Goal: Information Seeking & Learning: Learn about a topic

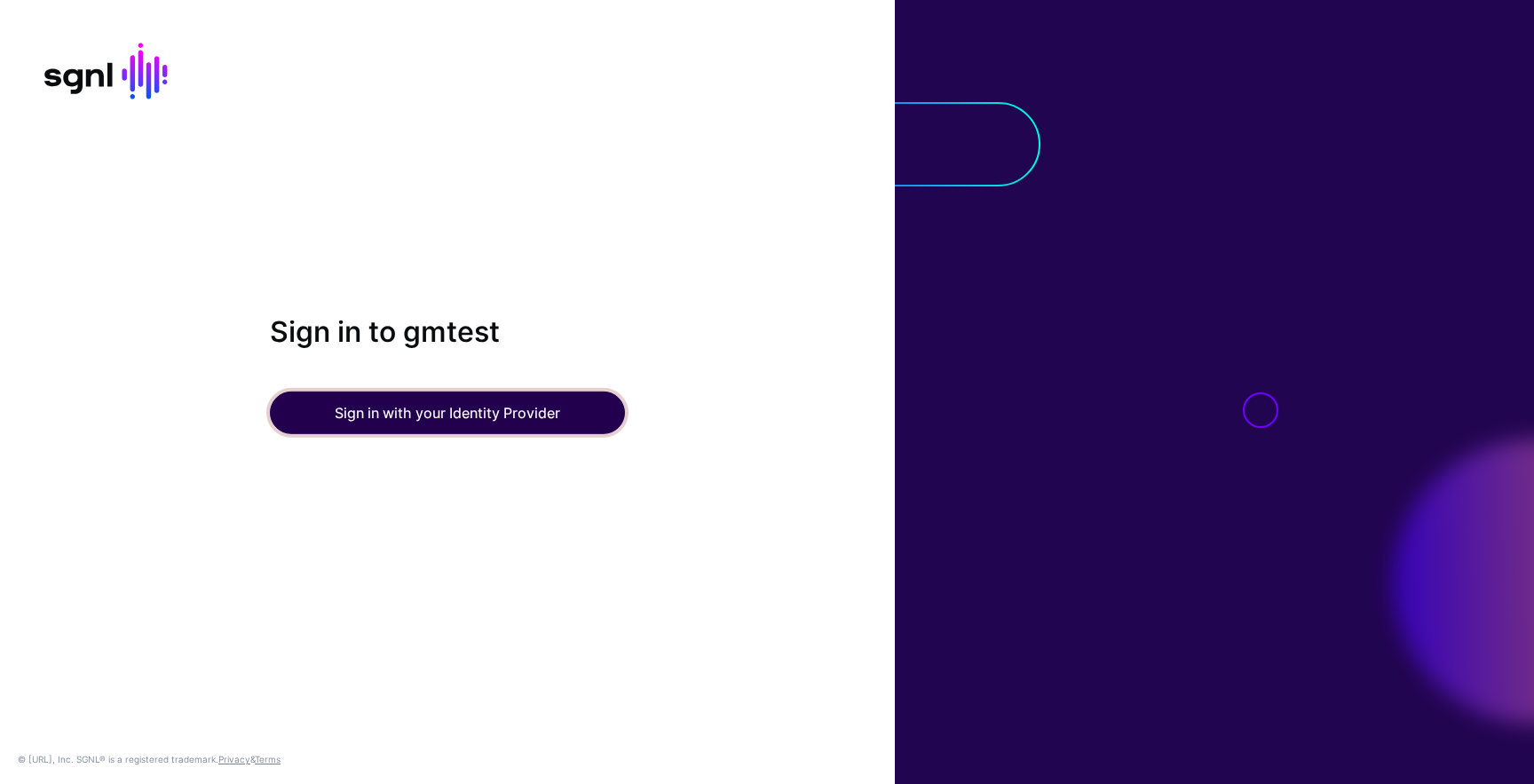
click at [503, 417] on button "Sign in with your Identity Provider" at bounding box center [447, 412] width 355 height 43
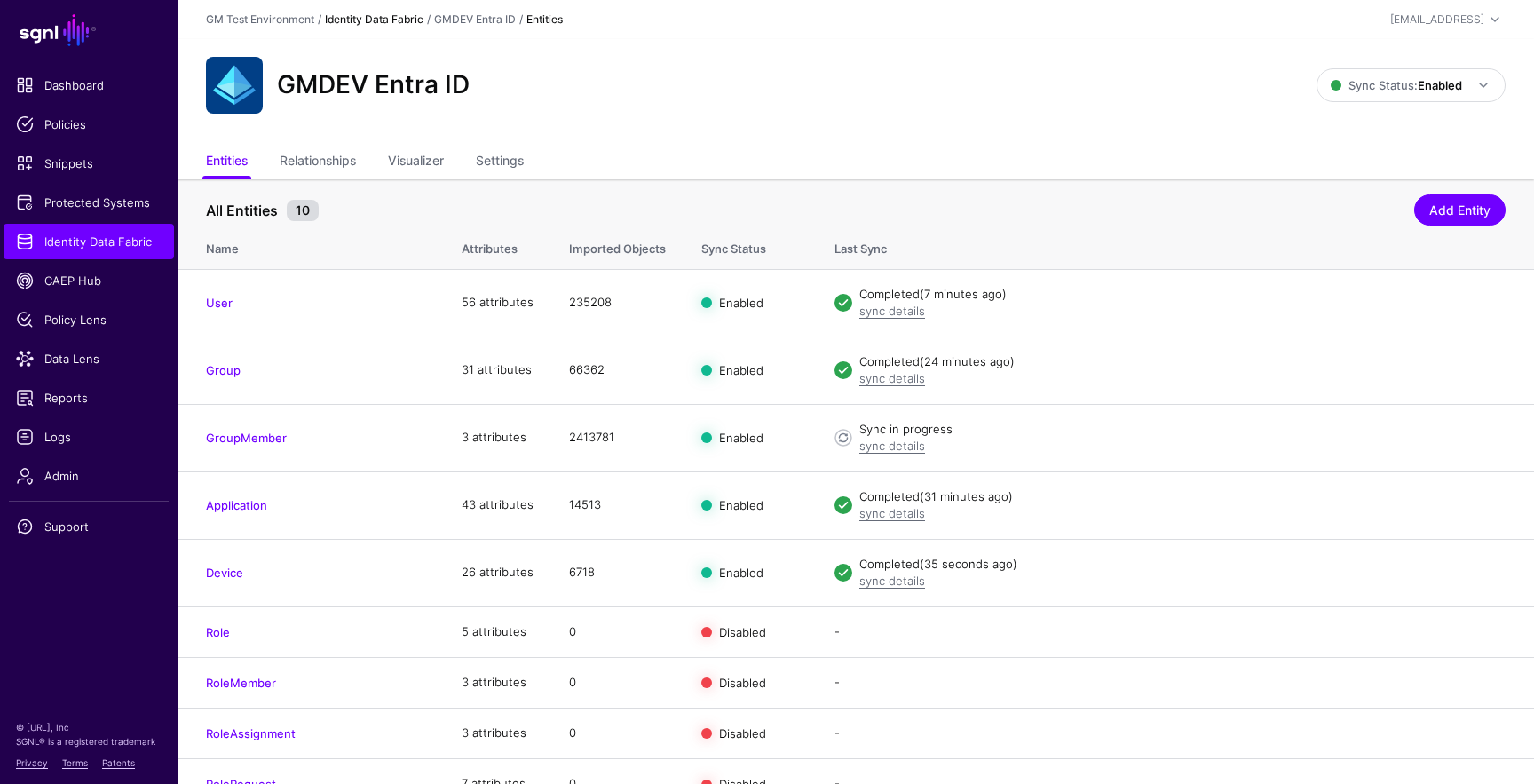
click at [376, 19] on link "Identity Data Fabric" at bounding box center [374, 19] width 99 height 14
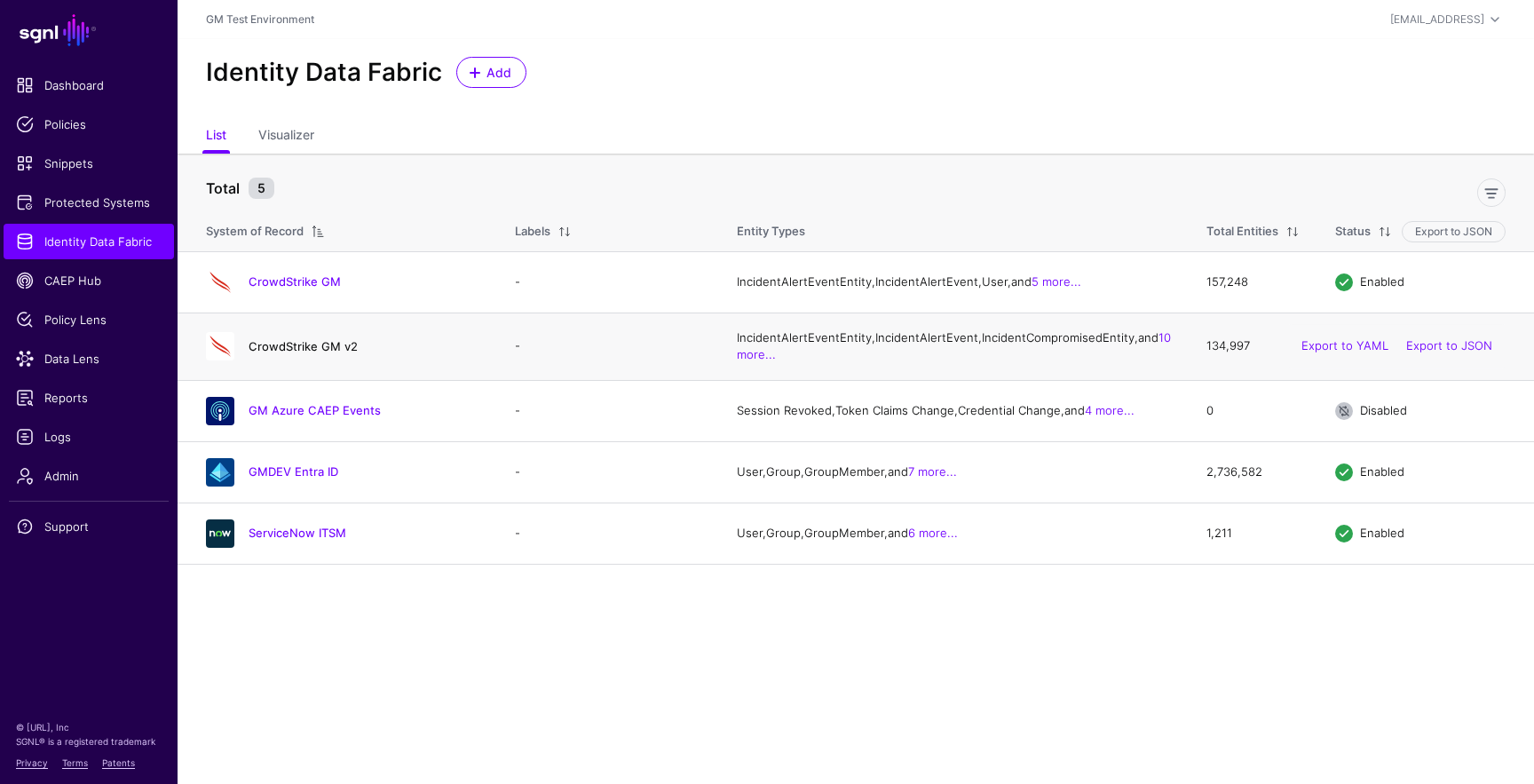
click at [296, 354] on link "CrowdStrike GM v2" at bounding box center [303, 346] width 109 height 14
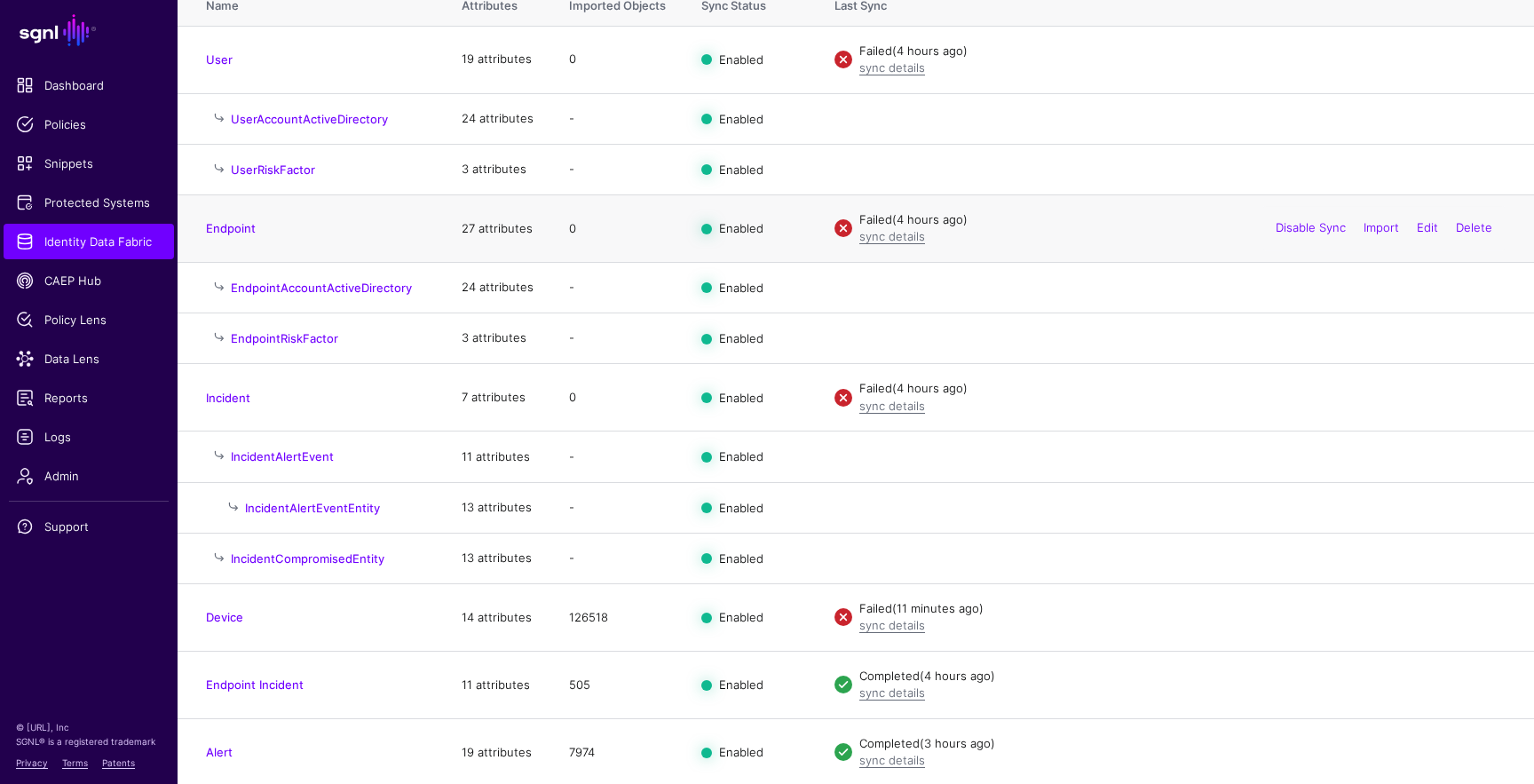
scroll to position [249, 0]
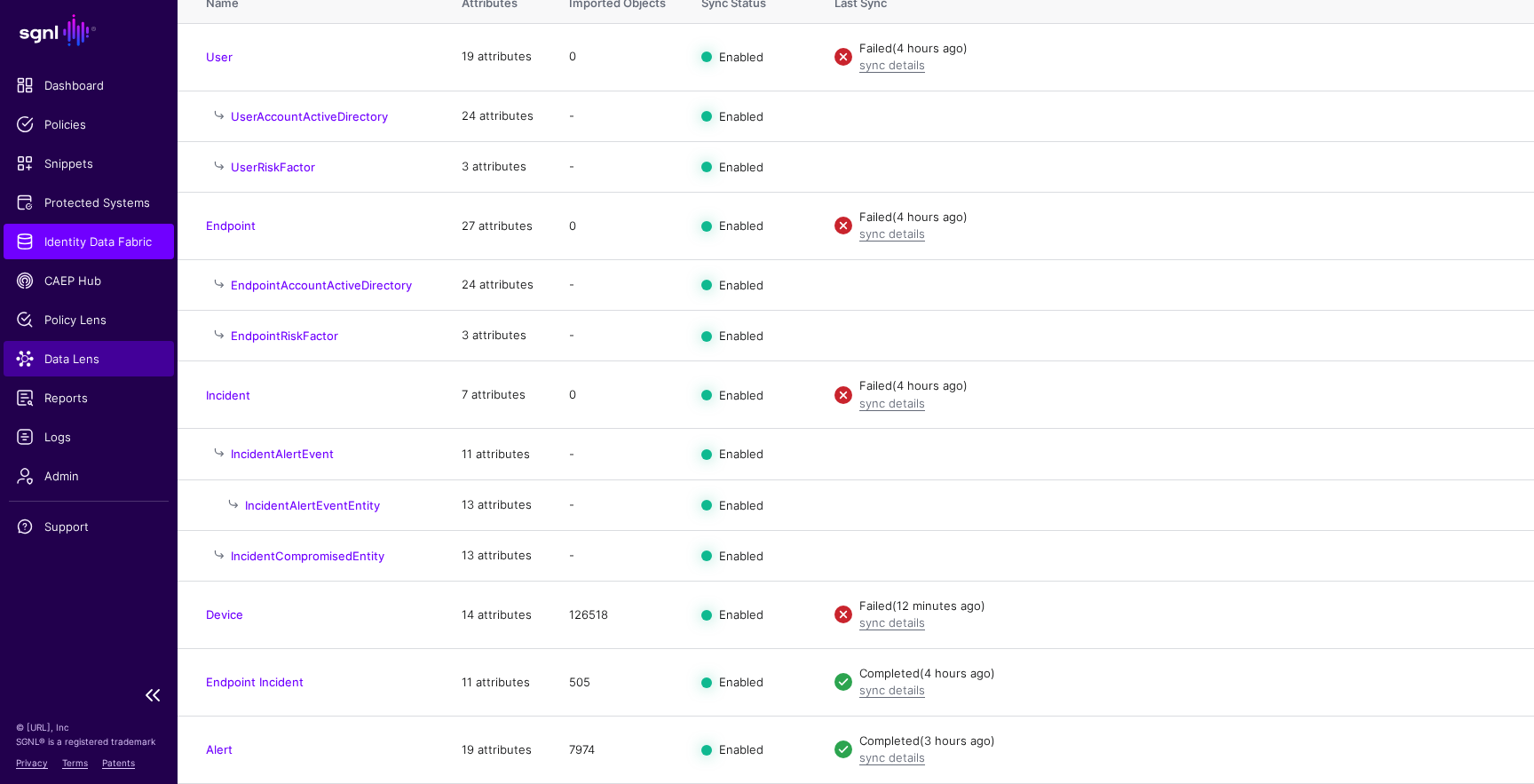
click at [81, 360] on span "Data Lens" at bounding box center [89, 359] width 146 height 18
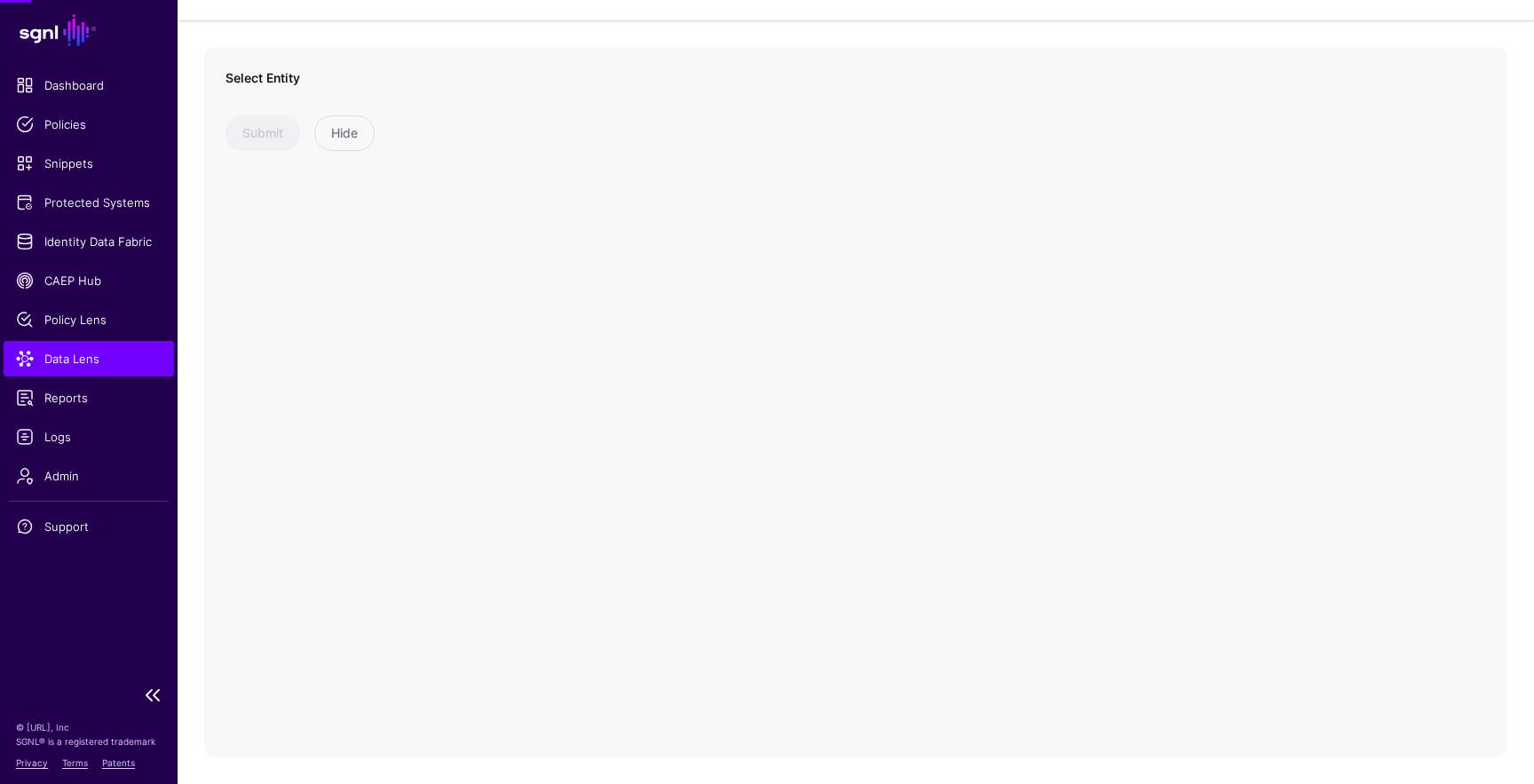
scroll to position [98, 0]
click at [507, 115] on span at bounding box center [514, 114] width 22 height 22
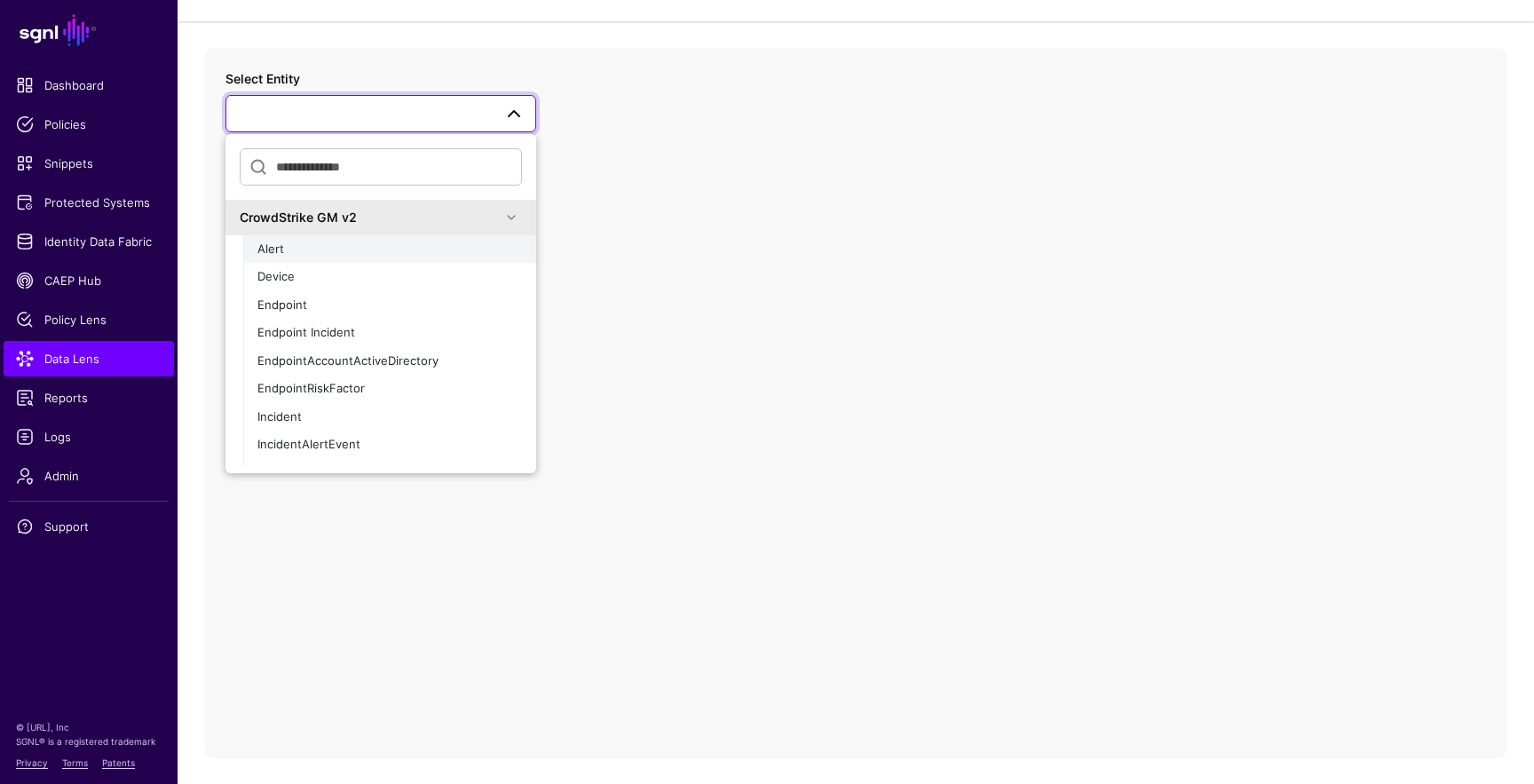
click at [469, 251] on div "Alert" at bounding box center [390, 250] width 264 height 18
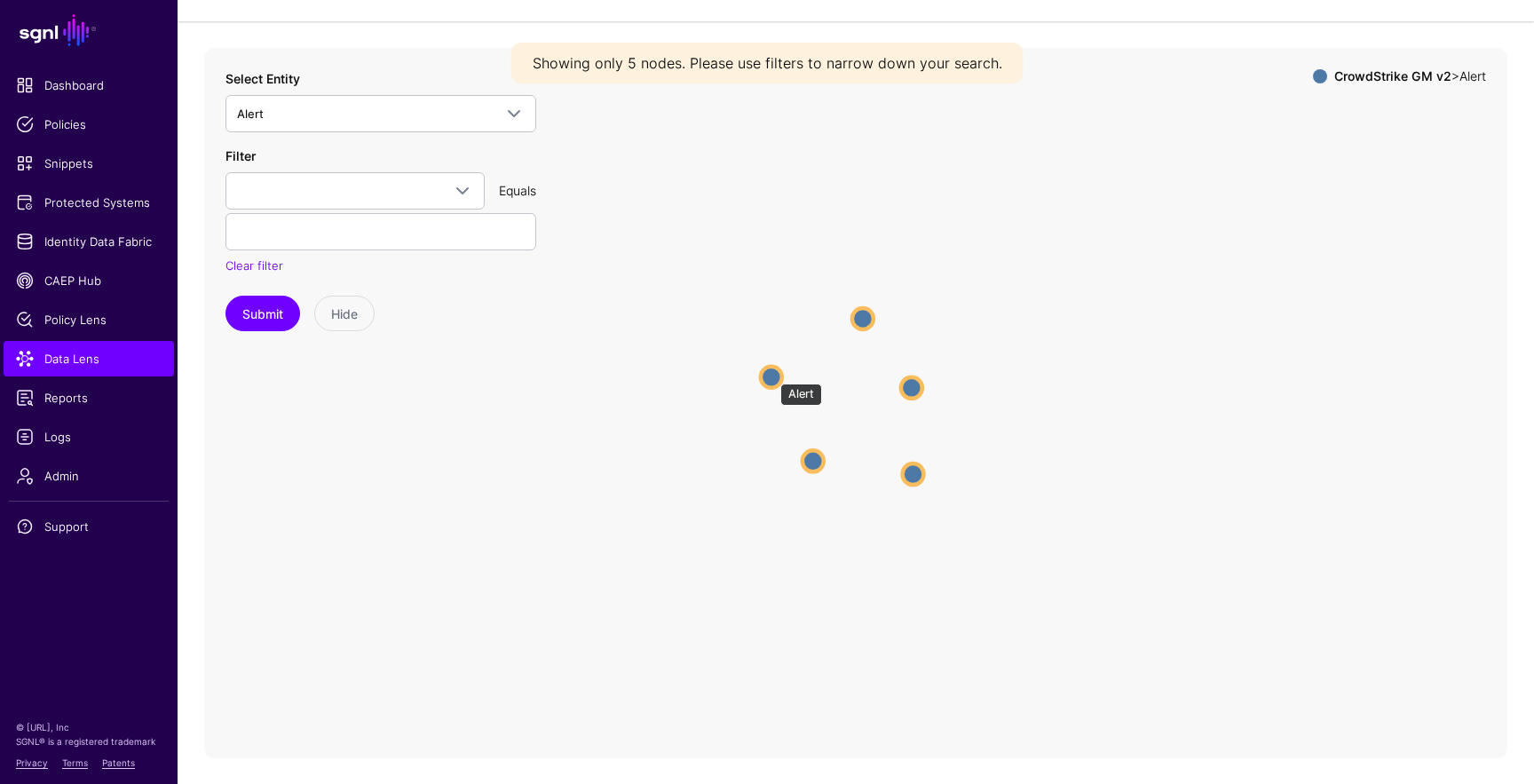
click at [772, 373] on circle at bounding box center [772, 376] width 22 height 22
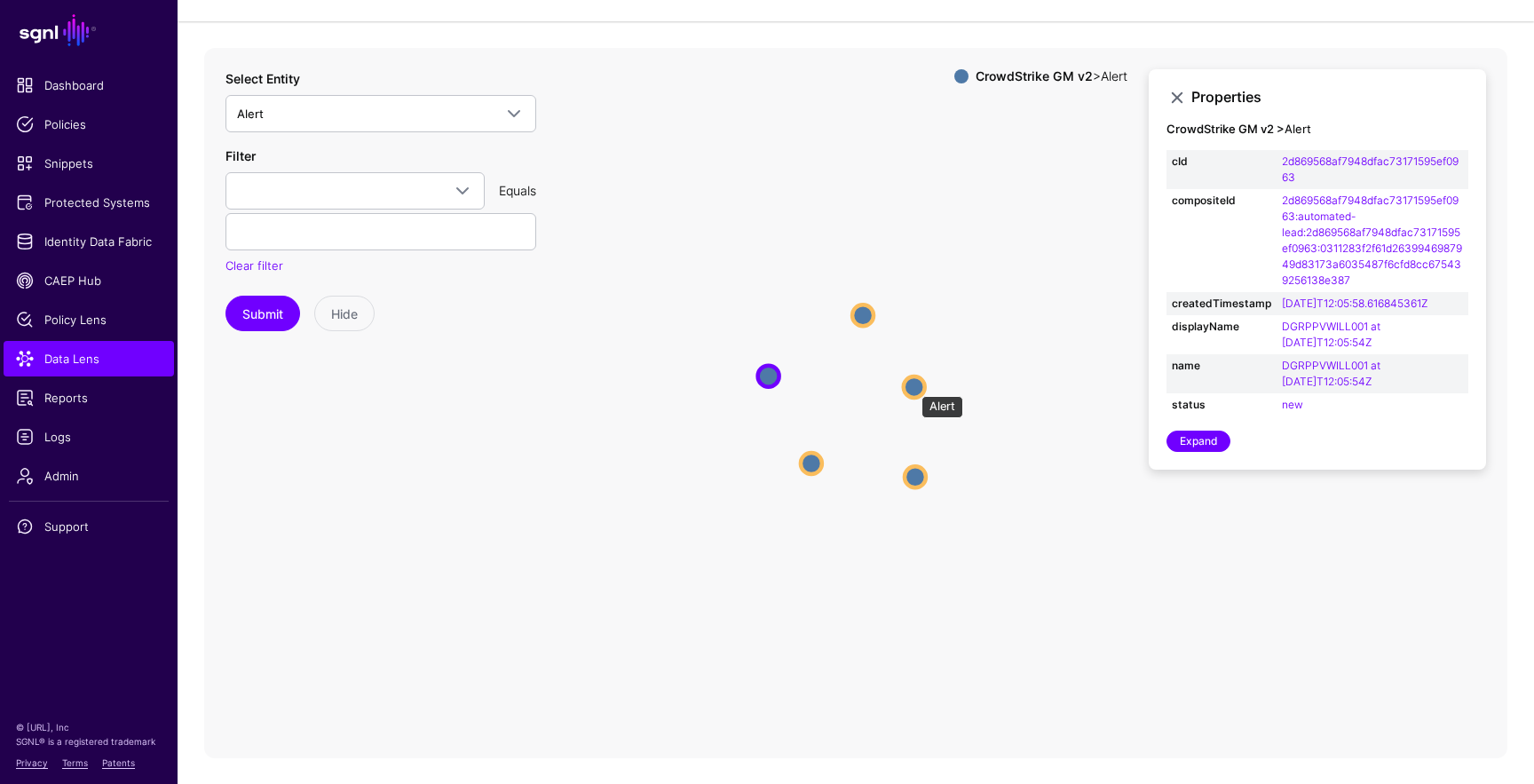
click at [913, 386] on circle at bounding box center [914, 387] width 22 height 22
click at [812, 465] on circle at bounding box center [810, 465] width 22 height 22
click at [917, 477] on circle at bounding box center [919, 482] width 22 height 22
click at [1206, 436] on link "Expand" at bounding box center [1198, 441] width 64 height 22
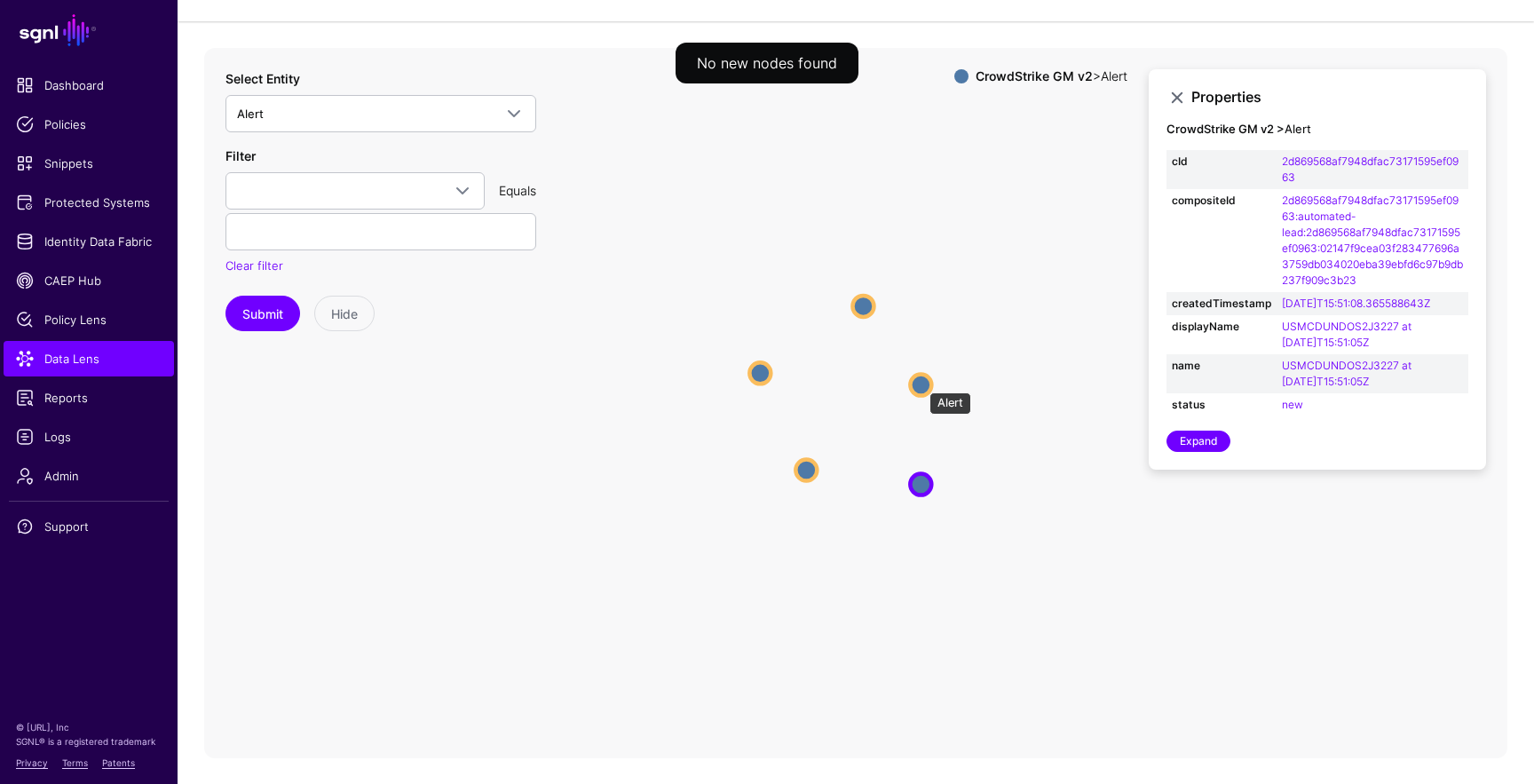
click at [921, 385] on circle at bounding box center [921, 384] width 22 height 22
click at [1210, 449] on link "Expand" at bounding box center [1198, 441] width 64 height 22
